Goal: Transaction & Acquisition: Purchase product/service

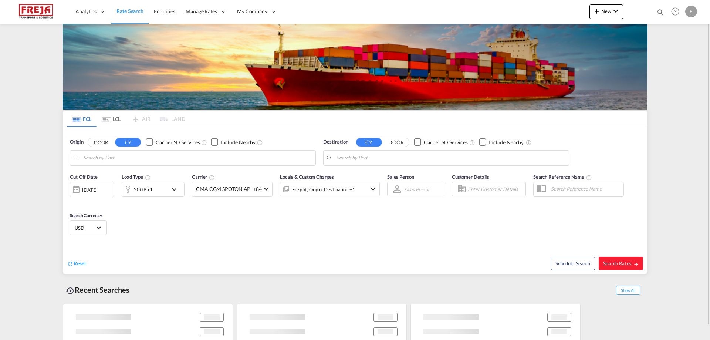
type input "Alesund ([GEOGRAPHIC_DATA]), NOAES"
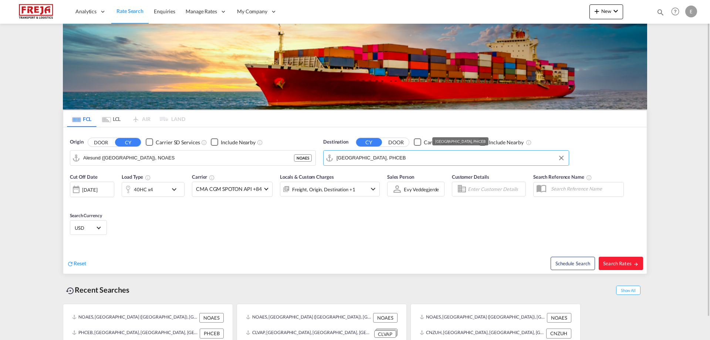
click at [377, 161] on input "[GEOGRAPHIC_DATA], PHCEB" at bounding box center [450, 157] width 228 height 11
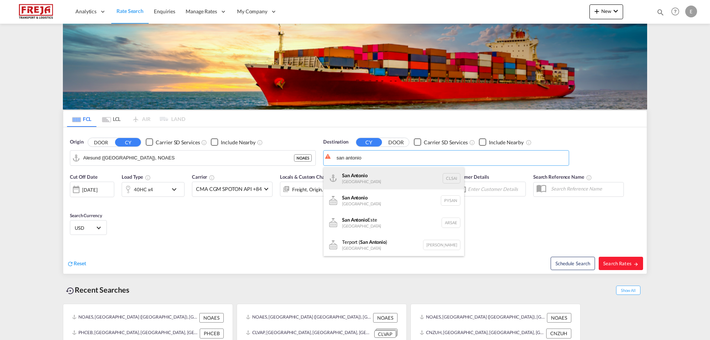
click at [399, 175] on div "San Antonio [GEOGRAPHIC_DATA] CLSAI" at bounding box center [393, 178] width 140 height 22
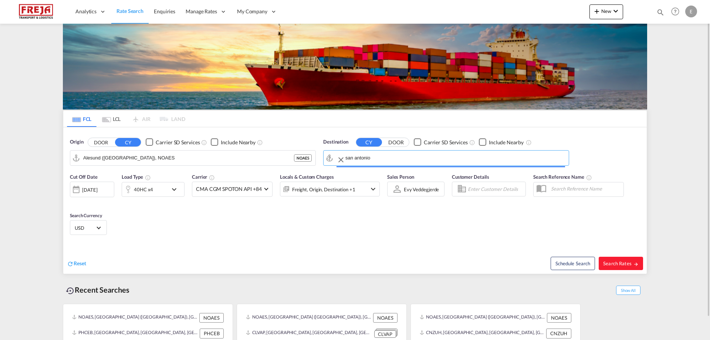
type input "San Antonio, CLSAI"
click at [161, 190] on div "40HC x4" at bounding box center [145, 189] width 46 height 15
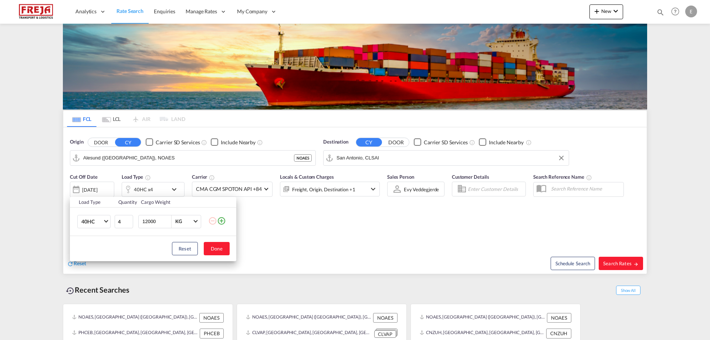
click at [215, 221] on md-icon "icon-minus-circle-outline" at bounding box center [212, 220] width 9 height 9
click at [212, 221] on md-icon "icon-minus-circle-outline" at bounding box center [212, 220] width 9 height 9
click at [110, 220] on md-select-value "40HC" at bounding box center [96, 221] width 30 height 13
click at [103, 184] on md-option "20GP" at bounding box center [100, 186] width 50 height 18
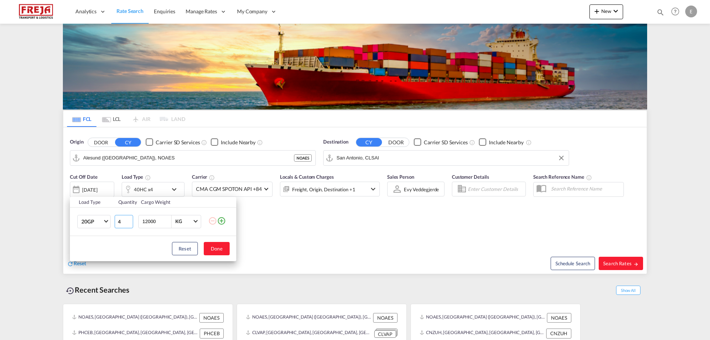
click at [119, 223] on input "4" at bounding box center [124, 221] width 18 height 13
type input "1"
click at [218, 247] on button "Done" at bounding box center [217, 248] width 26 height 13
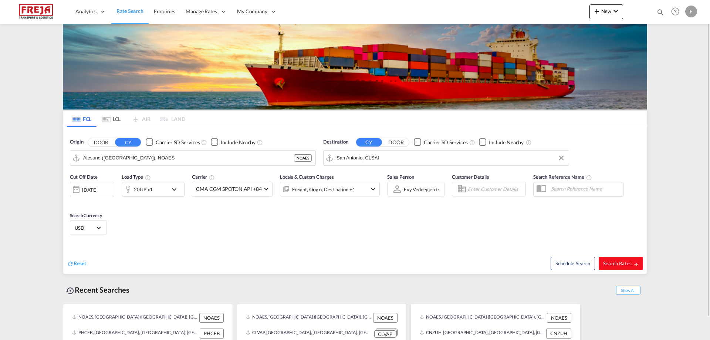
click at [617, 262] on span "Search Rates" at bounding box center [620, 263] width 35 height 6
type input "NOAES to CLSAI / [DATE]"
